Goal: Download file/media

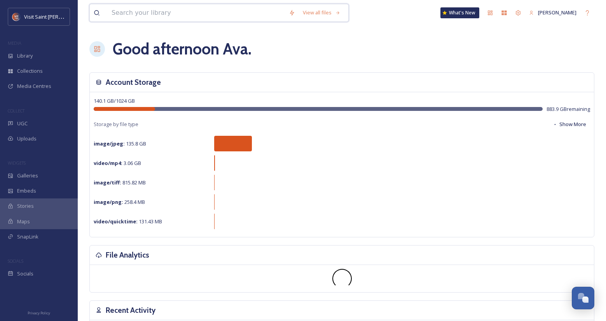
click at [203, 12] on input at bounding box center [196, 12] width 177 height 17
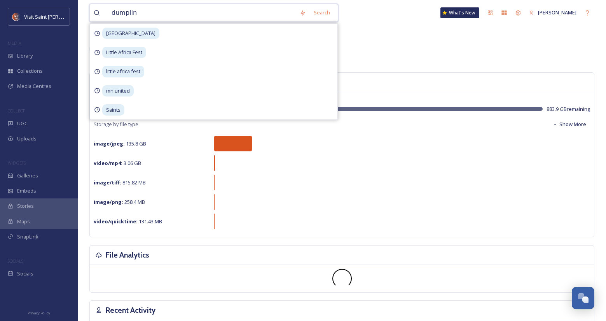
type input "dumpling"
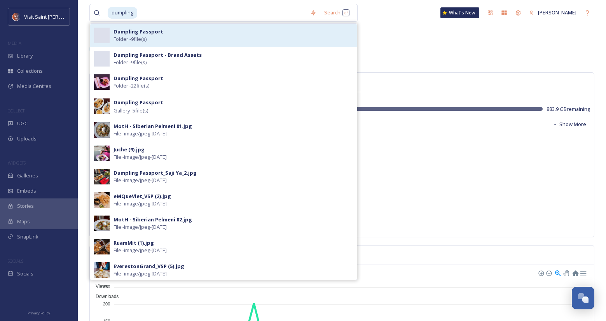
click at [186, 30] on div "Dumpling Passport Folder - 9 file(s)" at bounding box center [234, 35] width 240 height 15
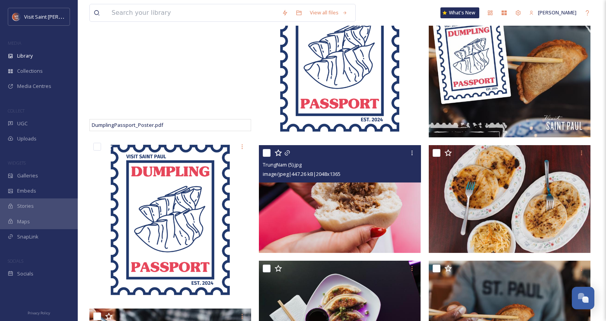
scroll to position [233, 0]
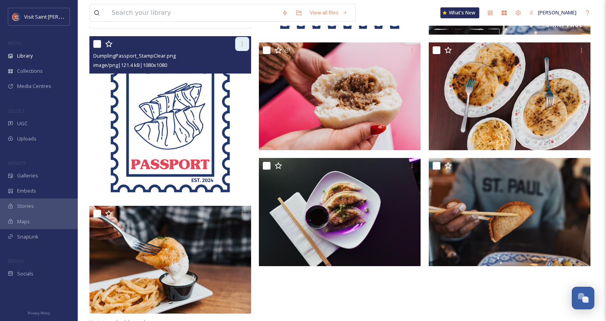
click at [245, 41] on icon at bounding box center [242, 44] width 6 height 6
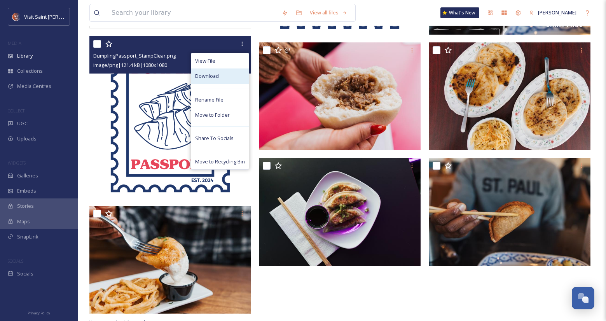
click at [241, 73] on div "Download" at bounding box center [220, 75] width 58 height 15
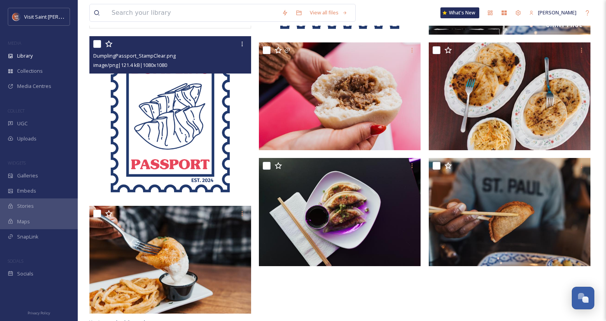
scroll to position [239, 0]
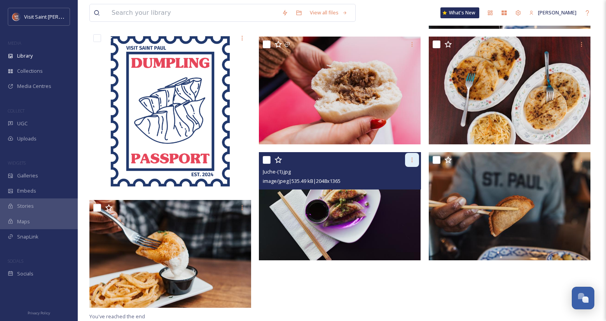
click at [412, 163] on div at bounding box center [412, 160] width 14 height 14
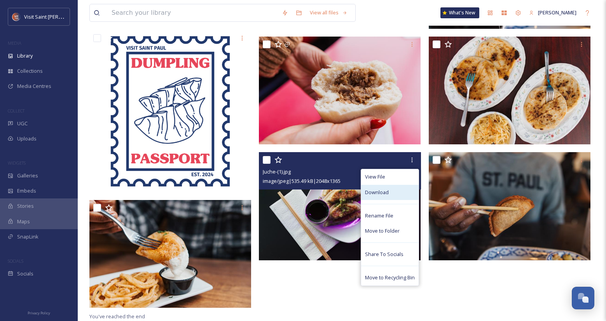
click at [383, 187] on div "Download" at bounding box center [390, 192] width 58 height 15
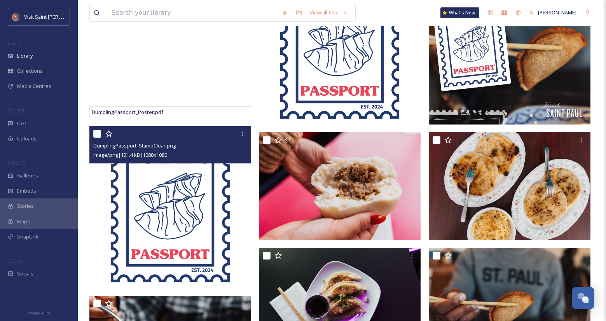
scroll to position [45, 0]
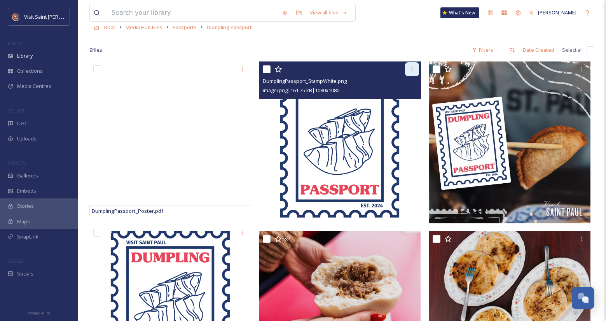
click at [411, 66] on icon at bounding box center [412, 69] width 6 height 6
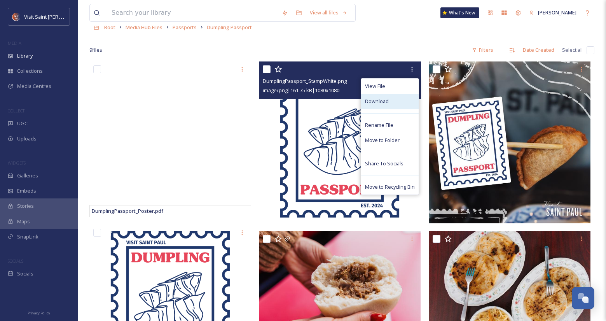
click at [385, 103] on span "Download" at bounding box center [377, 101] width 24 height 7
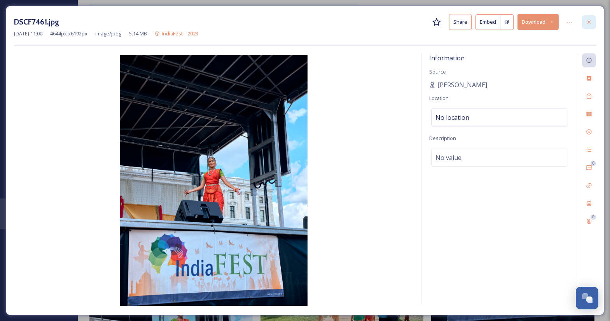
click at [587, 16] on div at bounding box center [589, 22] width 14 height 14
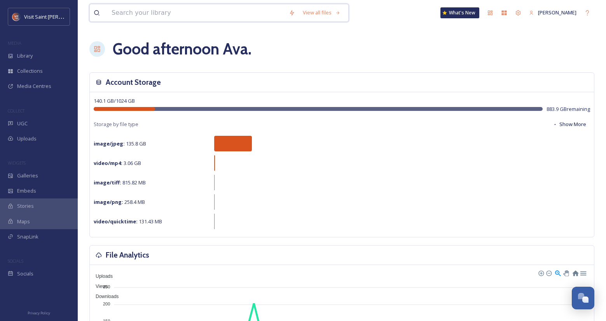
click at [187, 10] on input at bounding box center [196, 12] width 177 height 17
type input "new bohemia"
click at [179, 12] on input at bounding box center [229, 12] width 163 height 17
type input "n"
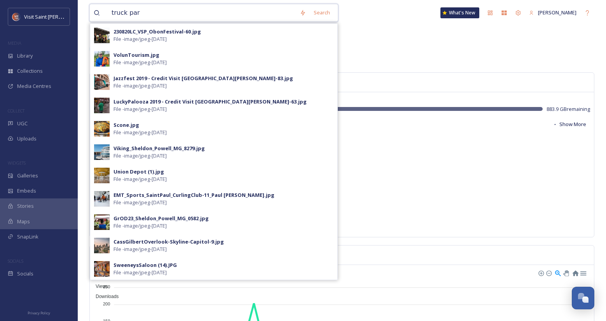
type input "truck park"
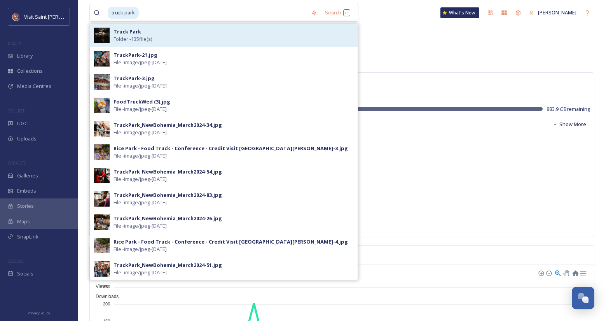
click at [164, 33] on div "Truck Park Folder - 135 file(s)" at bounding box center [234, 35] width 240 height 15
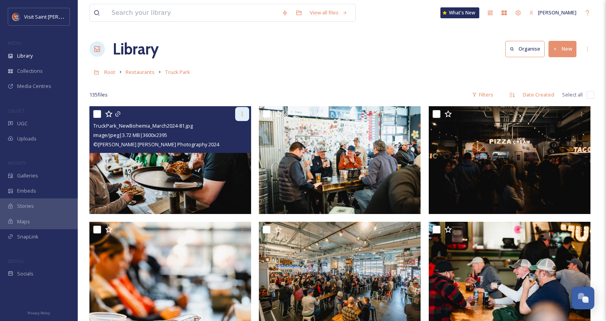
click at [247, 115] on div at bounding box center [242, 114] width 14 height 14
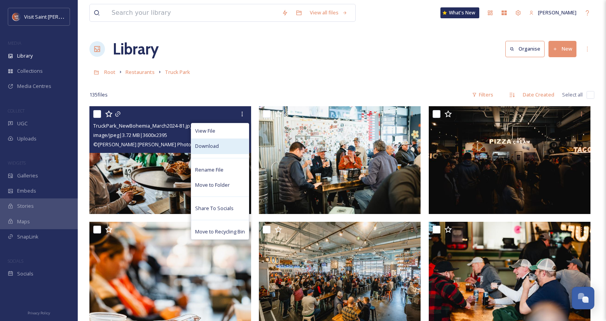
click at [222, 150] on div "Download" at bounding box center [220, 145] width 58 height 15
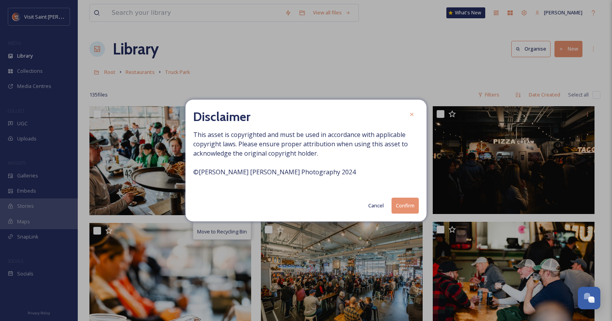
click at [403, 203] on button "Confirm" at bounding box center [405, 206] width 27 height 16
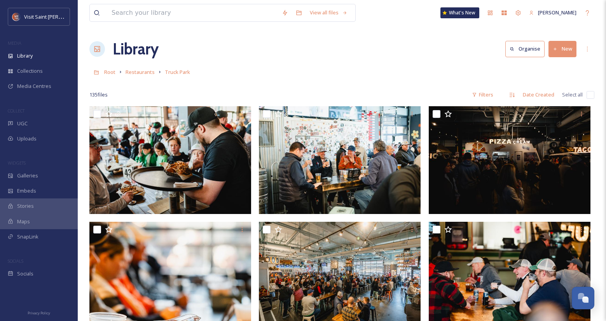
click at [415, 73] on div "Root Restaurants [GEOGRAPHIC_DATA]" at bounding box center [341, 72] width 505 height 15
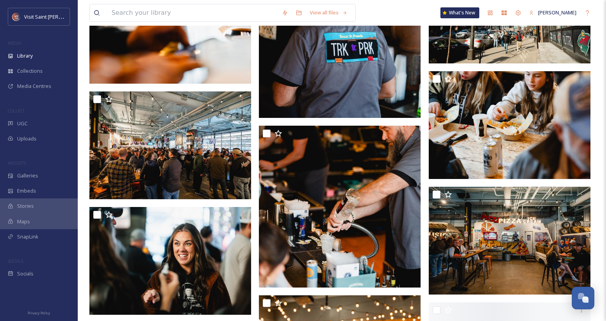
scroll to position [505, 0]
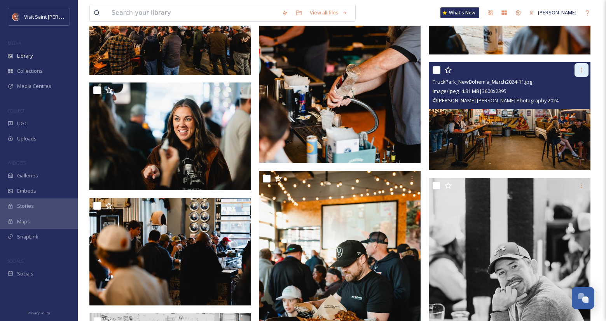
click at [582, 73] on icon at bounding box center [582, 70] width 6 height 6
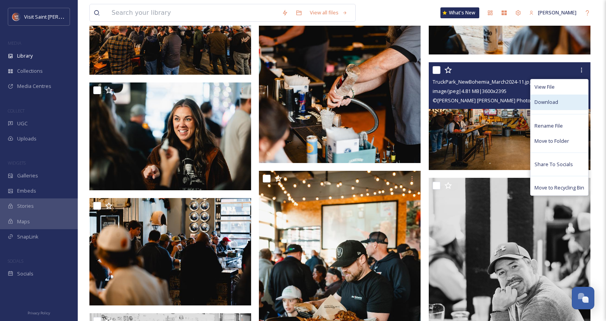
click at [554, 101] on span "Download" at bounding box center [547, 101] width 24 height 7
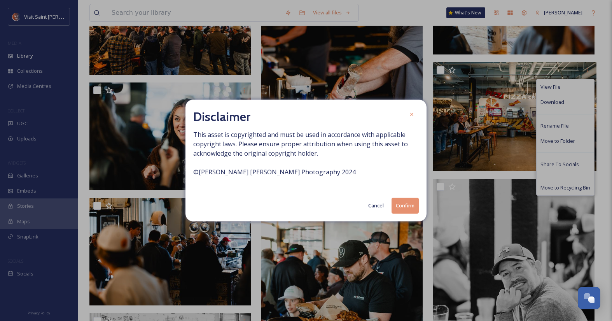
click at [397, 206] on button "Confirm" at bounding box center [405, 206] width 27 height 16
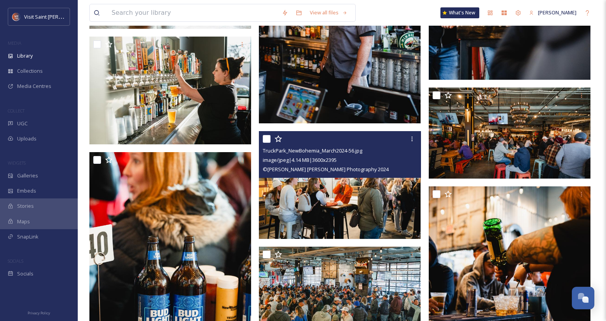
scroll to position [2574, 0]
